Goal: Find specific page/section: Find specific page/section

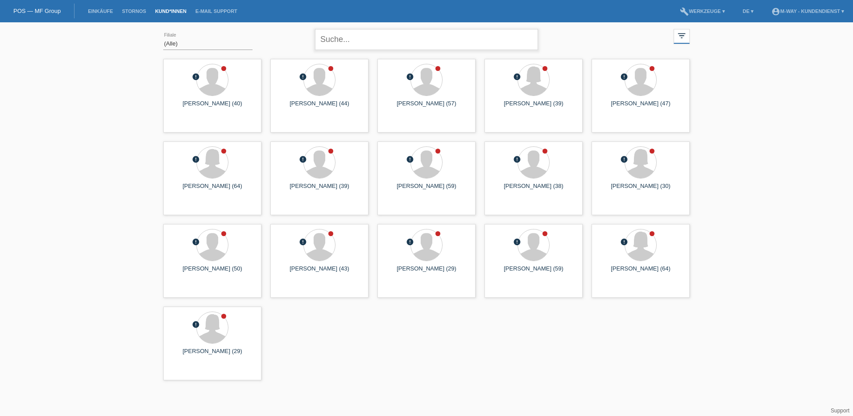
click at [365, 39] on input "text" at bounding box center [426, 39] width 223 height 21
type input "dragana"
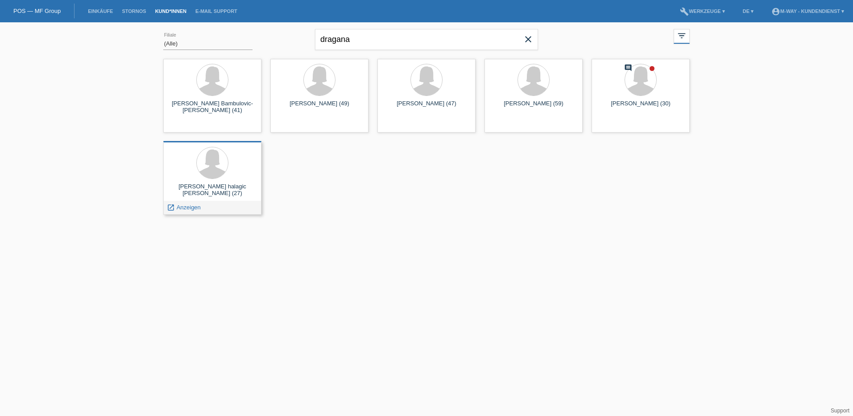
click at [222, 186] on div "dragana halagic novakovic (27)" at bounding box center [212, 190] width 84 height 14
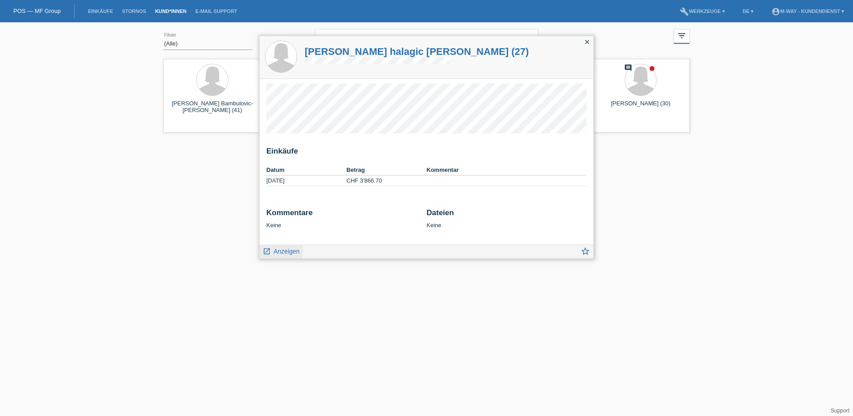
click at [281, 252] on span "Anzeigen" at bounding box center [286, 251] width 26 height 7
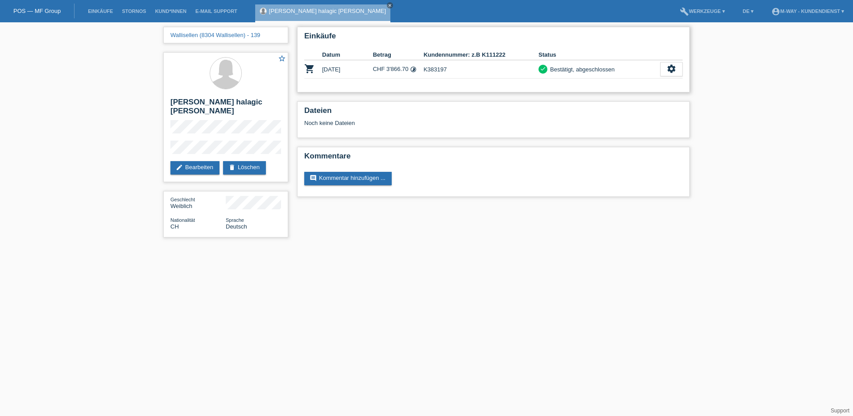
click at [485, 70] on td "K383197" at bounding box center [480, 69] width 115 height 18
drag, startPoint x: 409, startPoint y: 69, endPoint x: 372, endPoint y: 68, distance: 37.5
click at [372, 68] on tr "shopping_cart [DATE] CHF 3'866.70 timelapse K383197 check settings" at bounding box center [493, 69] width 378 height 18
